Goal: Information Seeking & Learning: Learn about a topic

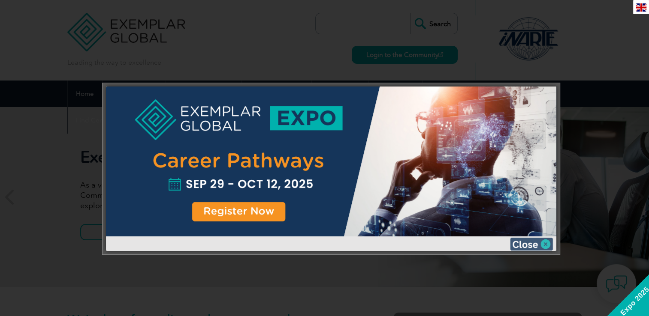
click at [548, 243] on img at bounding box center [531, 244] width 43 height 13
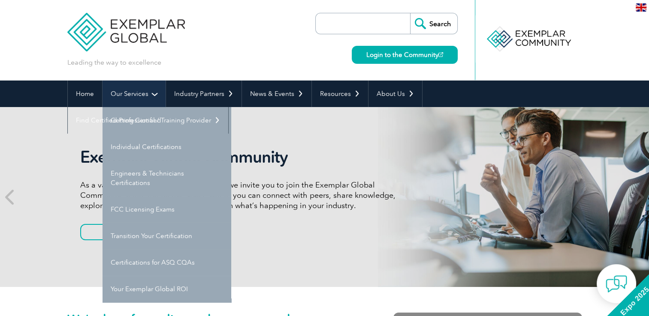
click at [148, 94] on link "Our Services" at bounding box center [133, 94] width 63 height 27
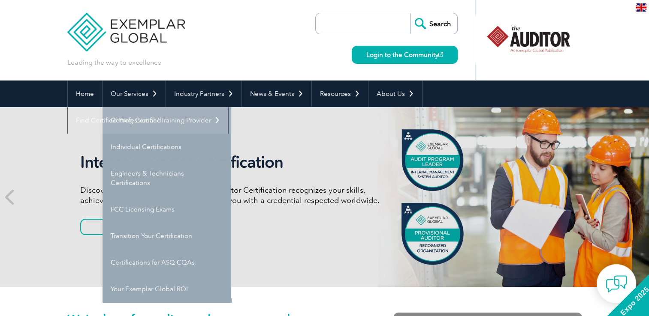
click at [144, 119] on link "Getting Certified" at bounding box center [166, 120] width 129 height 27
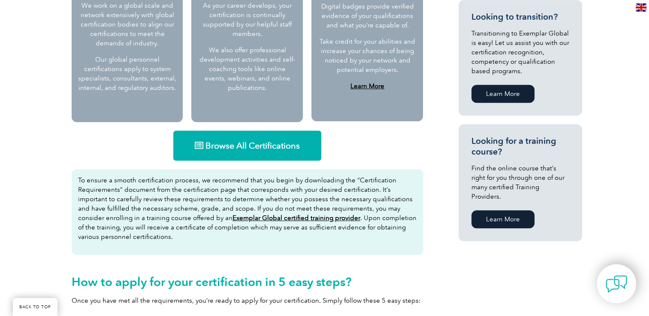
scroll to position [472, 0]
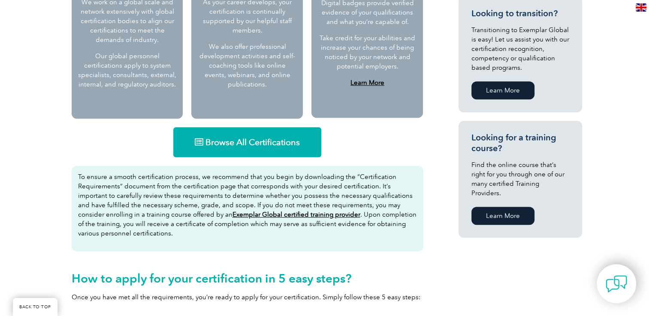
click at [254, 142] on span "Browse All Certifications" at bounding box center [252, 142] width 94 height 9
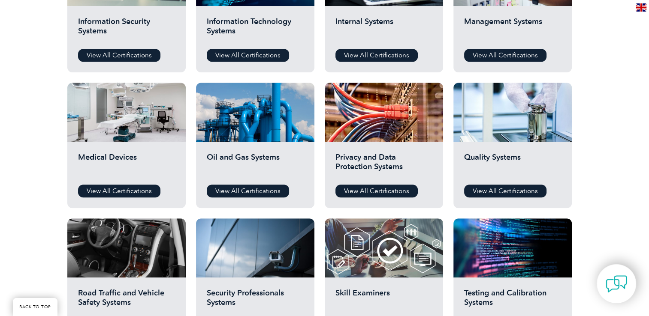
scroll to position [514, 0]
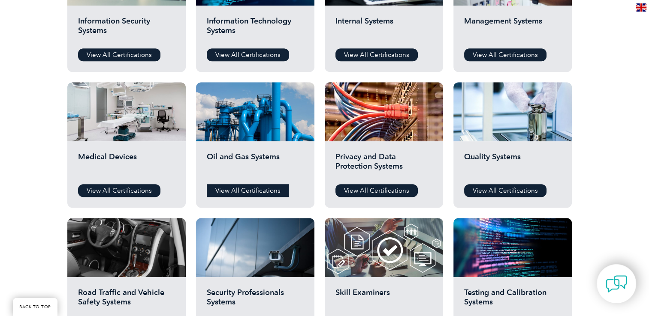
click at [259, 191] on link "View All Certifications" at bounding box center [248, 190] width 82 height 13
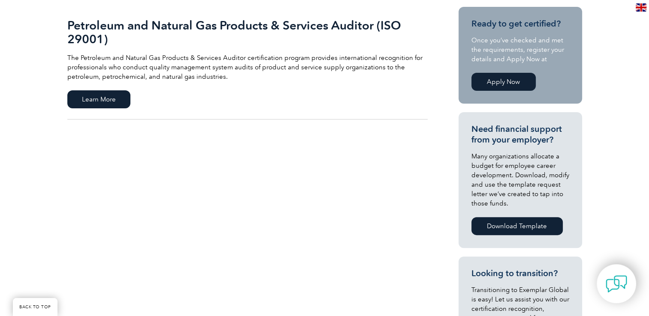
scroll to position [214, 0]
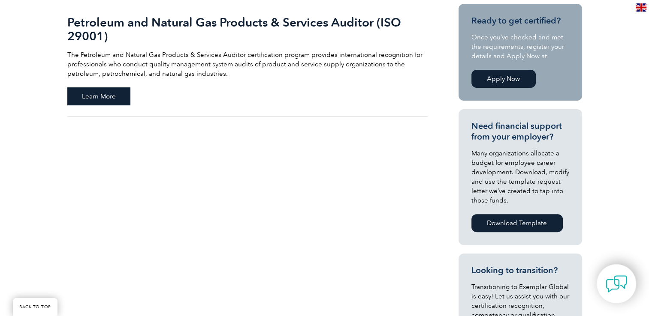
click at [97, 95] on span "Learn More" at bounding box center [98, 96] width 63 height 18
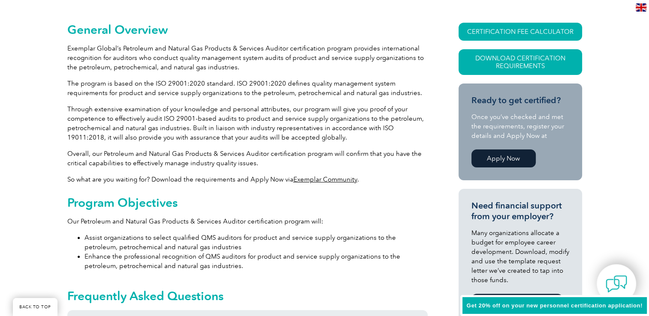
scroll to position [257, 0]
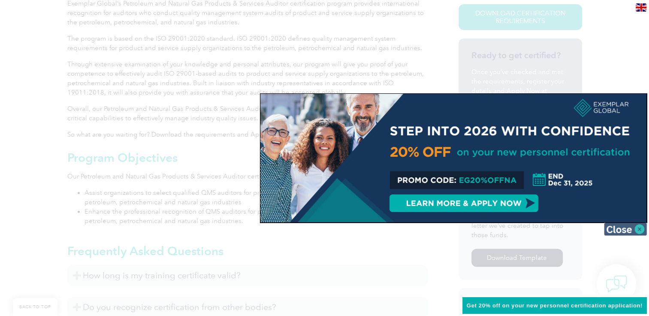
click at [639, 226] on img at bounding box center [625, 229] width 43 height 13
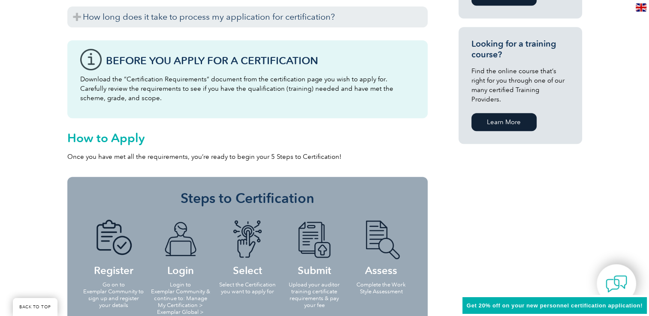
scroll to position [857, 0]
